Goal: Transaction & Acquisition: Purchase product/service

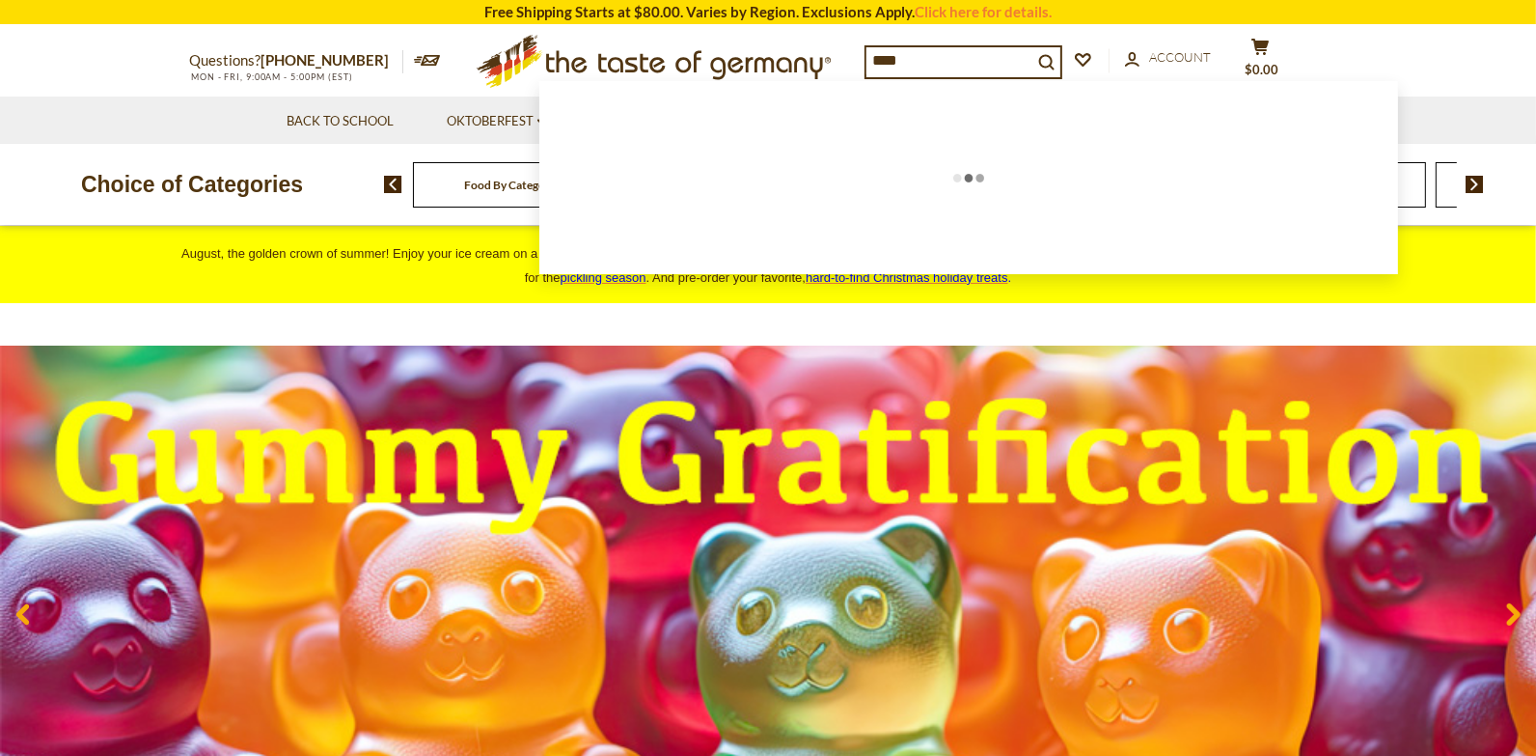
type input "*****"
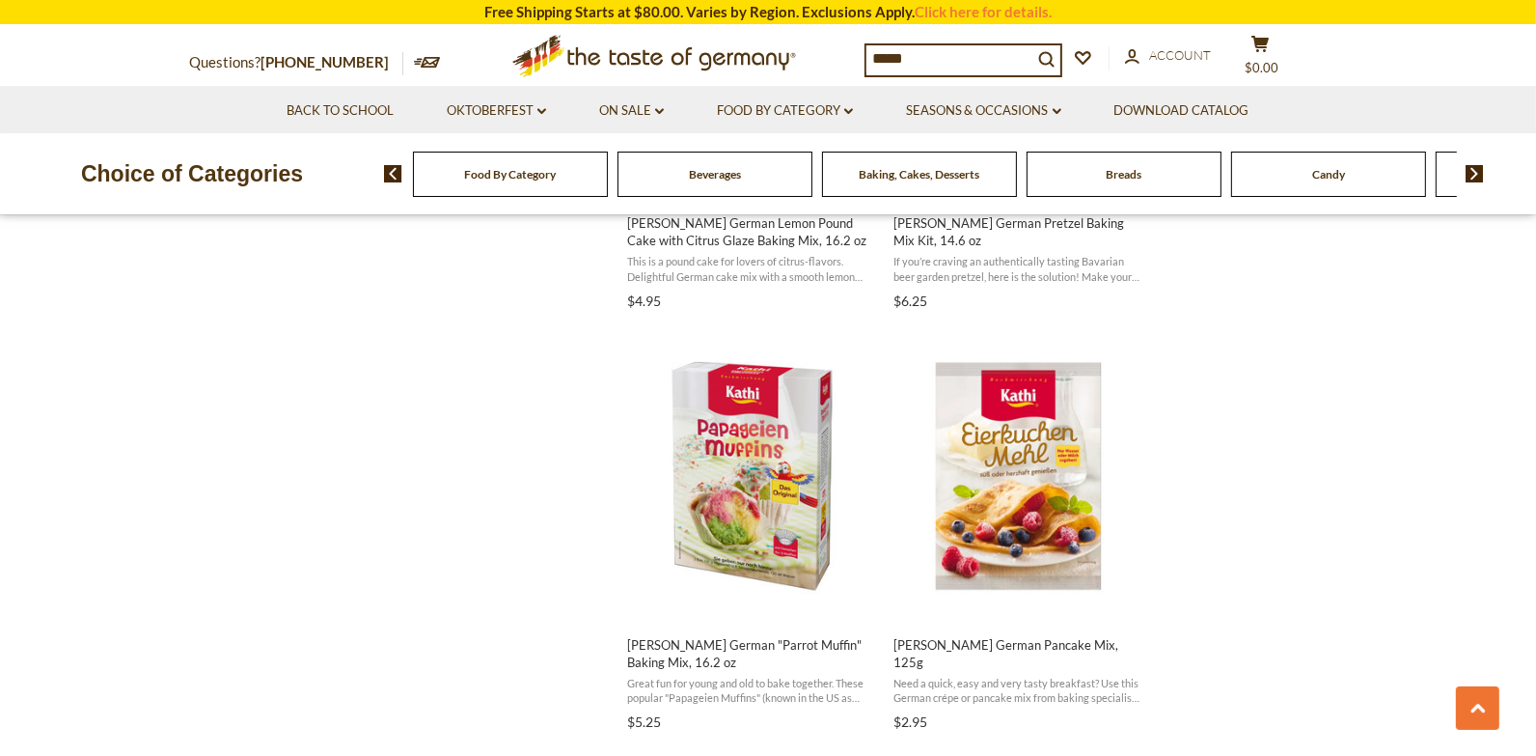
scroll to position [2377, 0]
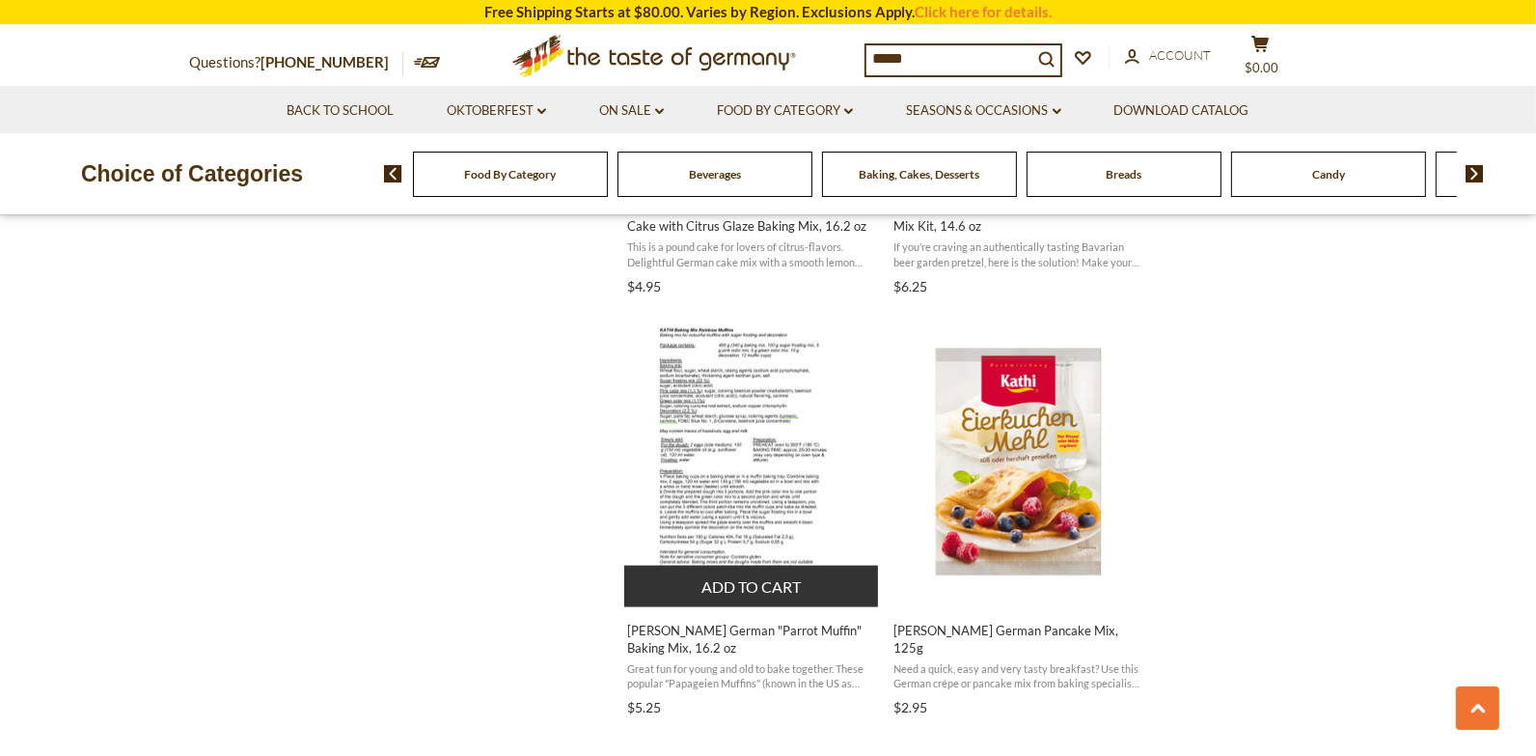
click at [756, 429] on img "Kathi German" at bounding box center [751, 462] width 205 height 290
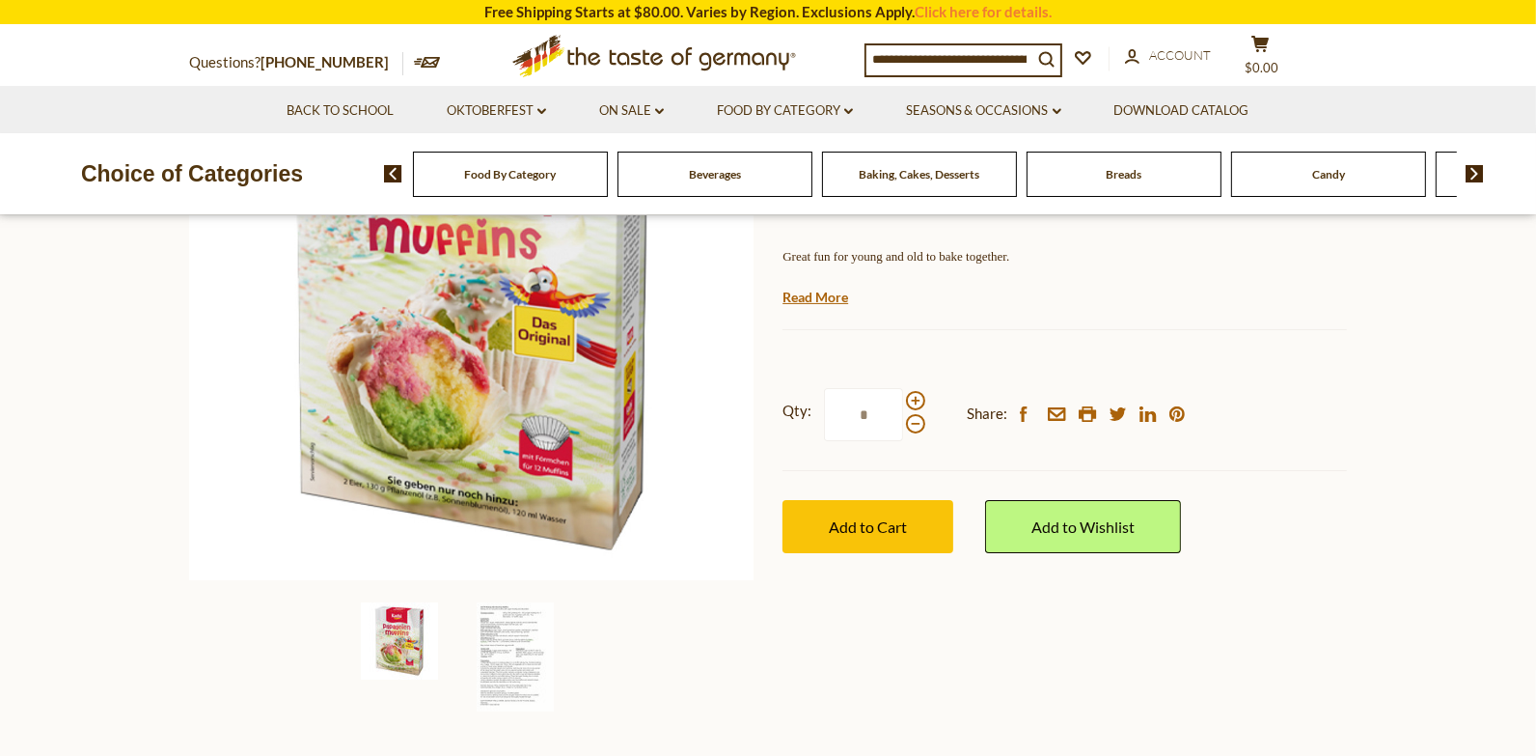
scroll to position [314, 0]
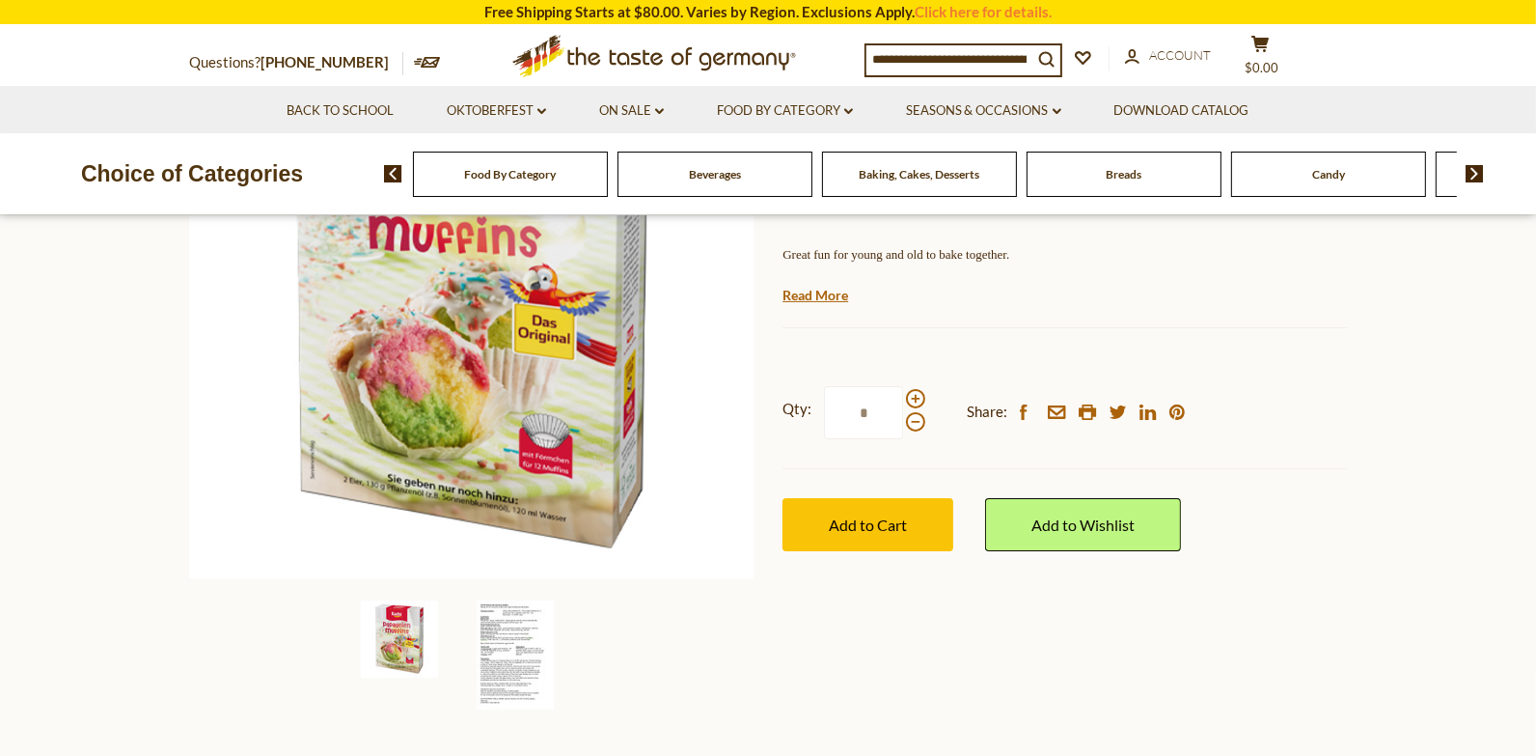
click at [518, 611] on img at bounding box center [515, 654] width 77 height 109
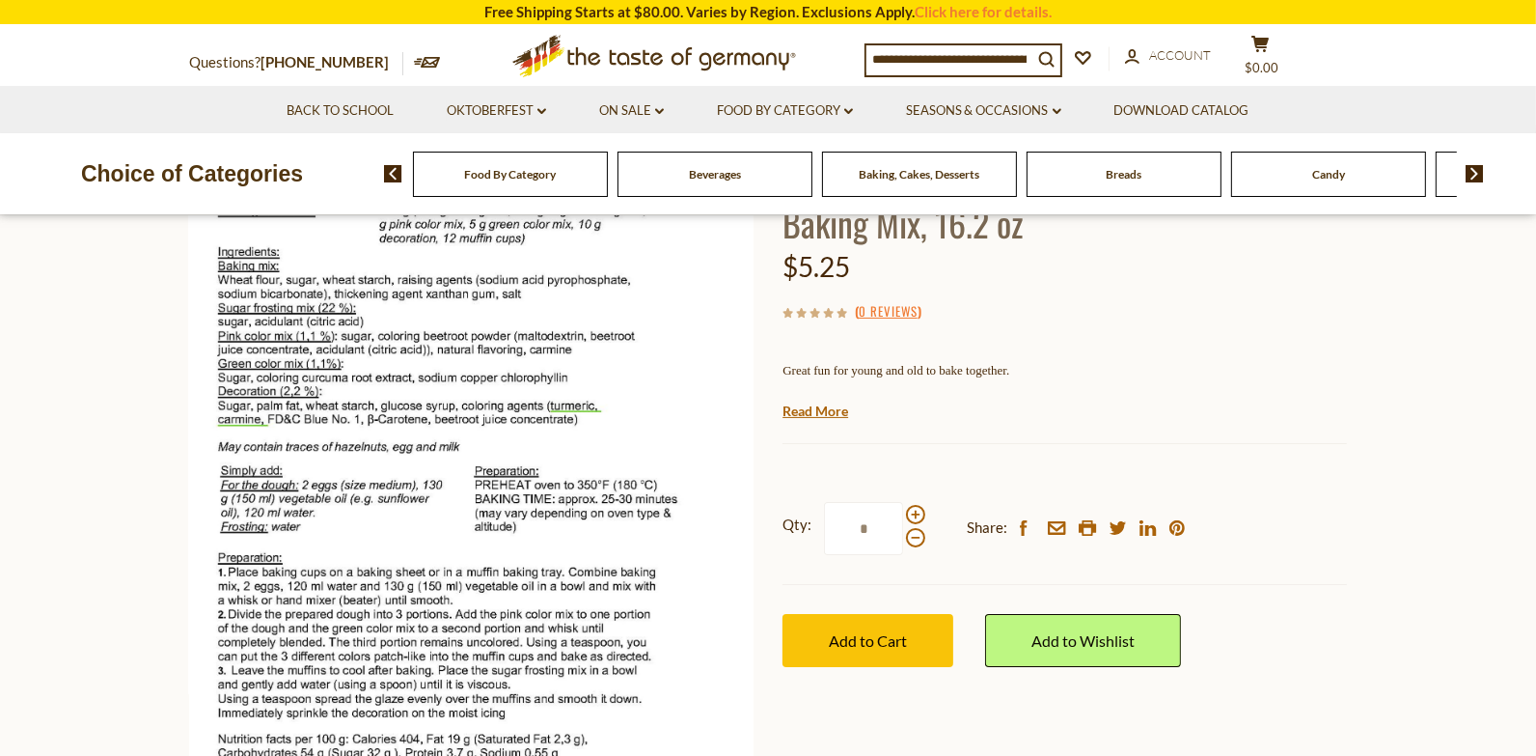
scroll to position [0, 0]
